Goal: Information Seeking & Learning: Check status

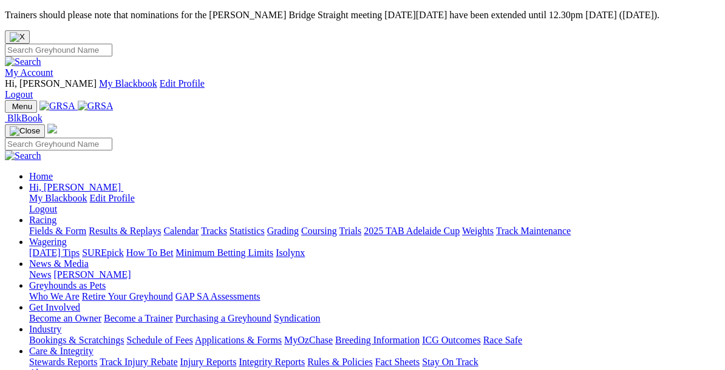
click at [89, 259] on link "News & Media" at bounding box center [58, 264] width 59 height 10
click at [131, 270] on link "[PERSON_NAME]" at bounding box center [91, 275] width 77 height 10
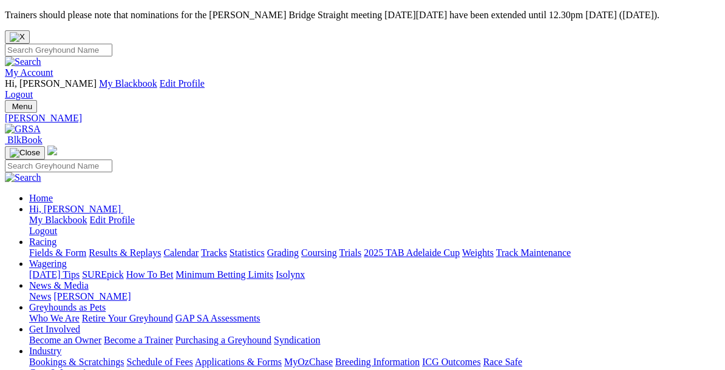
click at [56, 237] on link "Racing" at bounding box center [42, 242] width 27 height 10
click at [132, 248] on link "Results & Replays" at bounding box center [125, 253] width 72 height 10
